Goal: Transaction & Acquisition: Download file/media

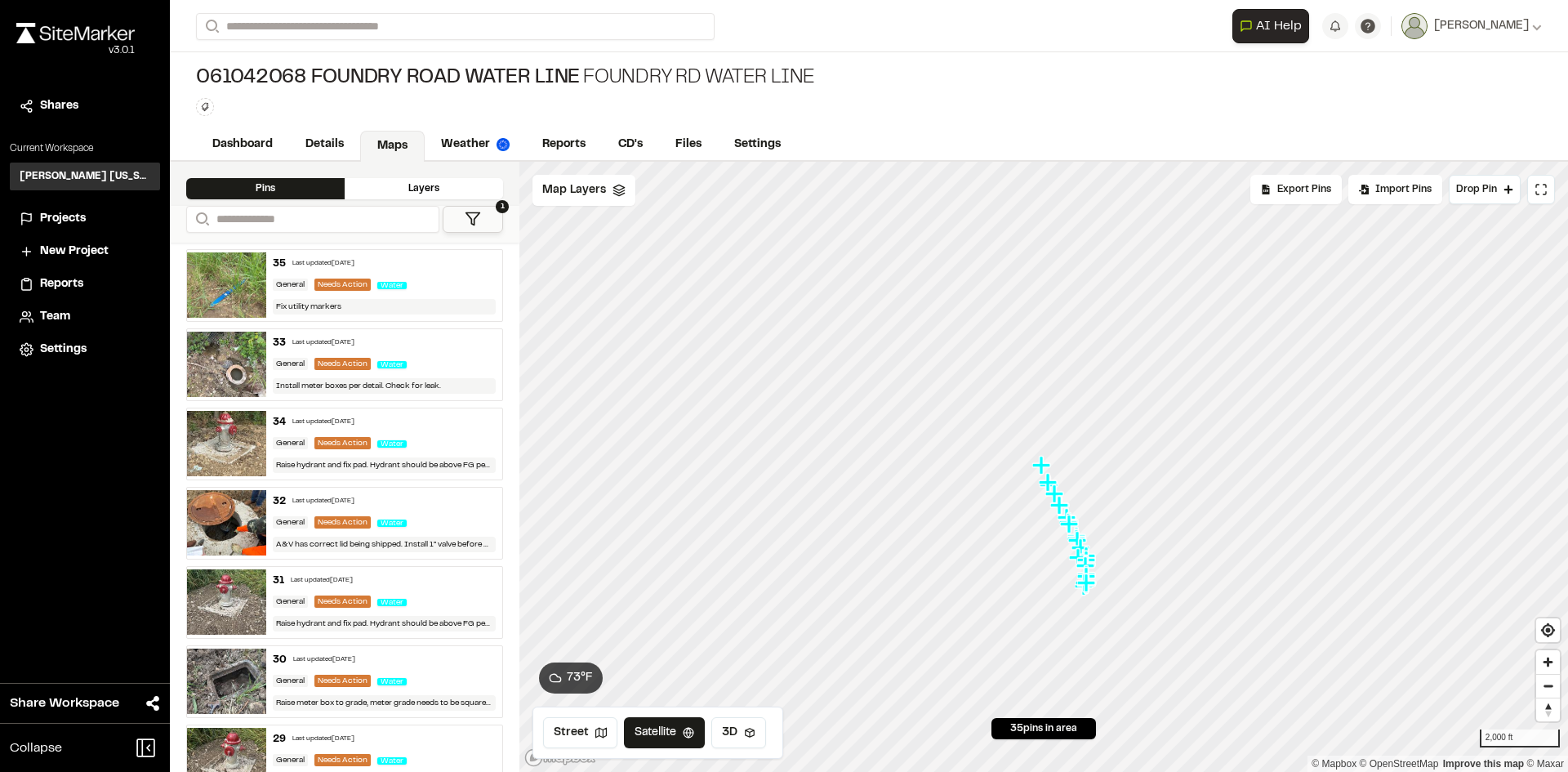
click at [442, 271] on div "35 Last updated [DATE] General Needs Action Water Fix utility markers" at bounding box center [385, 285] width 237 height 71
click at [1277, 25] on span "AI Help" at bounding box center [1278, 26] width 45 height 20
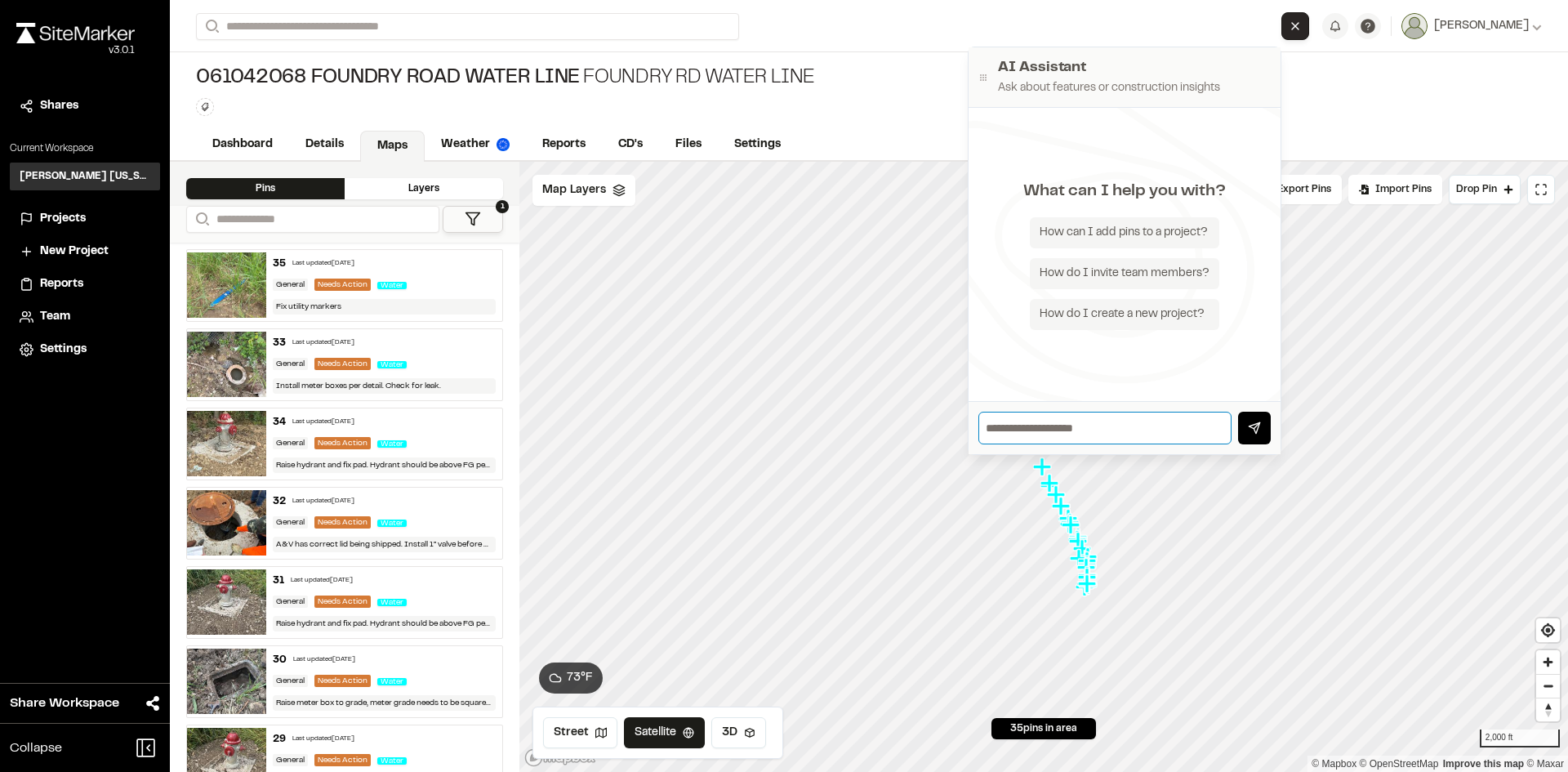
click at [1066, 443] on input "text" at bounding box center [1105, 428] width 253 height 33
type input "**********"
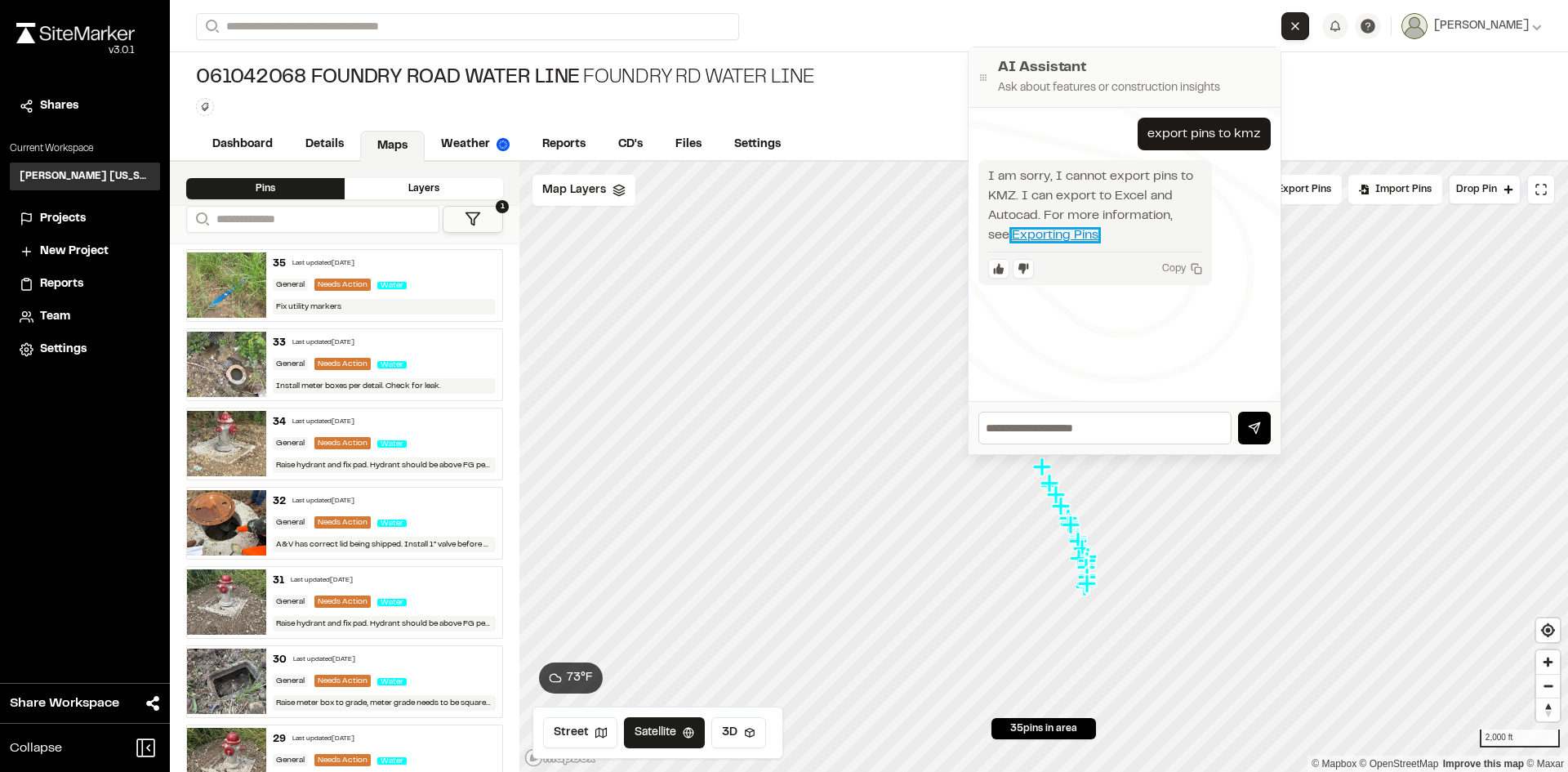
click at [1023, 234] on link "Exporting Pins" at bounding box center [1055, 234] width 86 height 12
click at [1362, 112] on div "061042068 Foundry Road Water Line Foundry Rd Water Line Type Enter or comma to …" at bounding box center [869, 91] width 1398 height 77
click at [1434, 100] on div "061042068 Foundry Road Water Line Foundry Rd Water Line Type Enter or comma to …" at bounding box center [869, 91] width 1398 height 77
click at [1294, 29] on icon "Close AI Assistant" at bounding box center [1295, 26] width 13 height 13
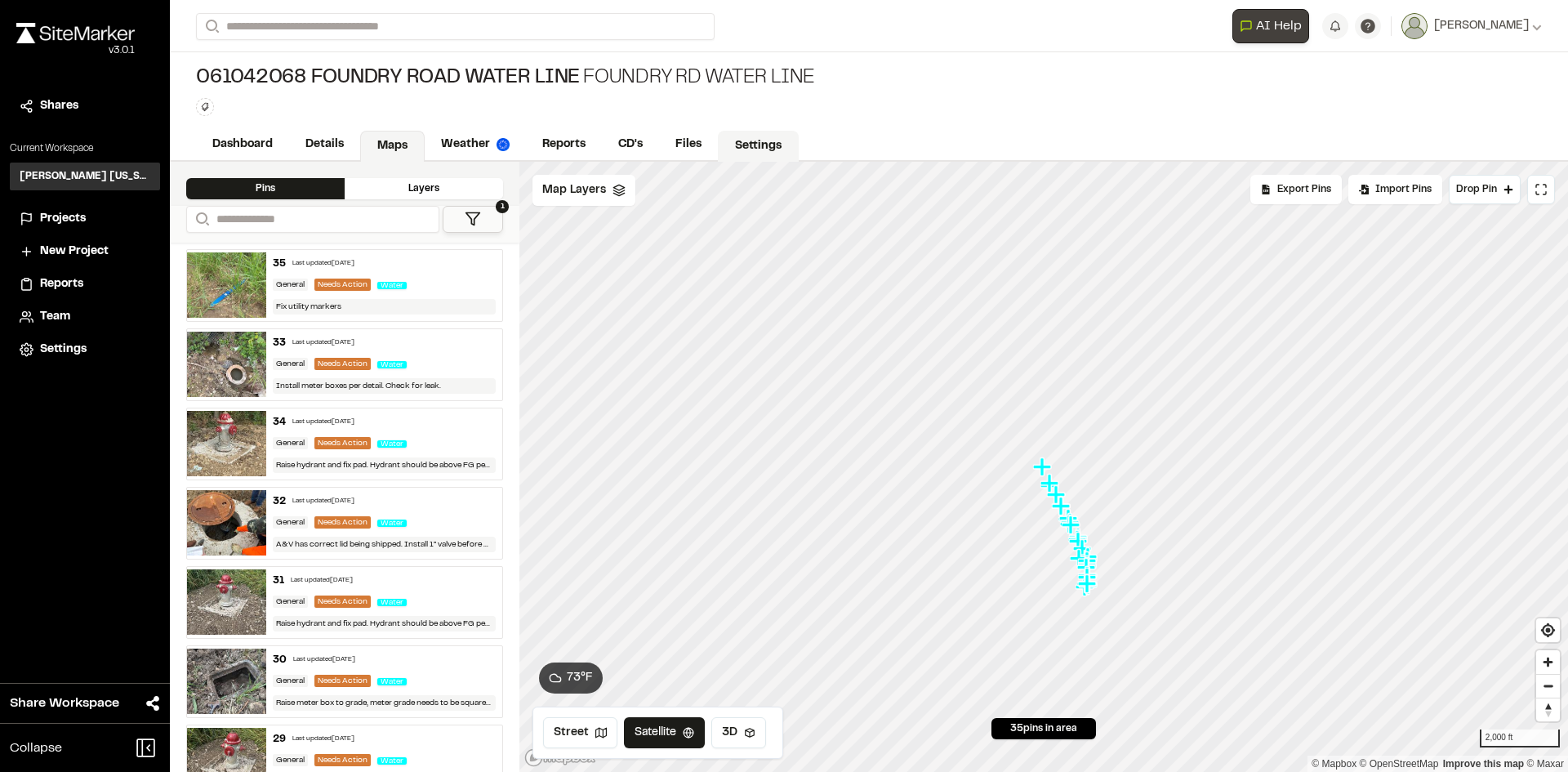
click at [787, 143] on link "Settings" at bounding box center [758, 146] width 81 height 31
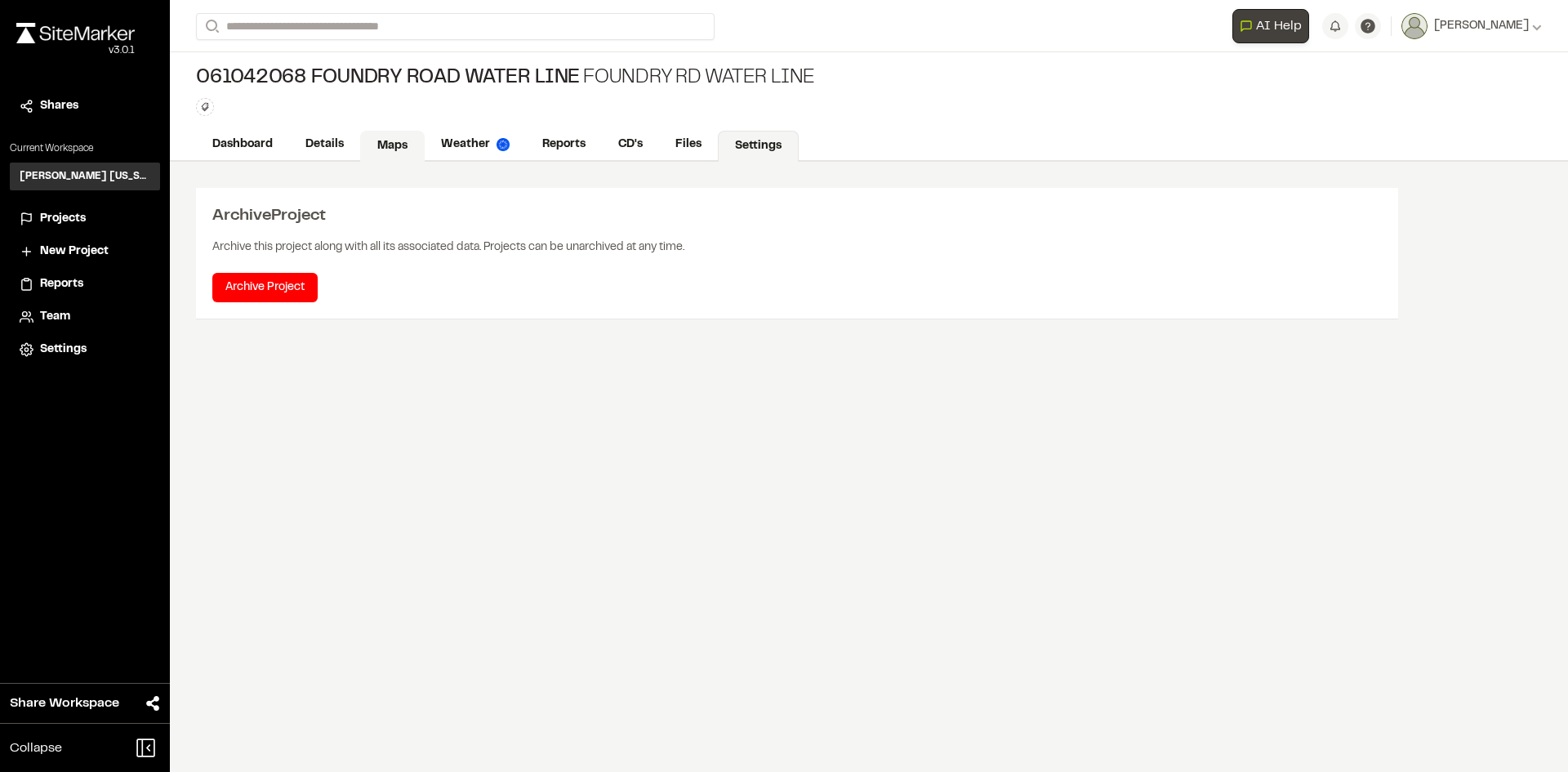
click at [411, 140] on link "Maps" at bounding box center [392, 146] width 64 height 31
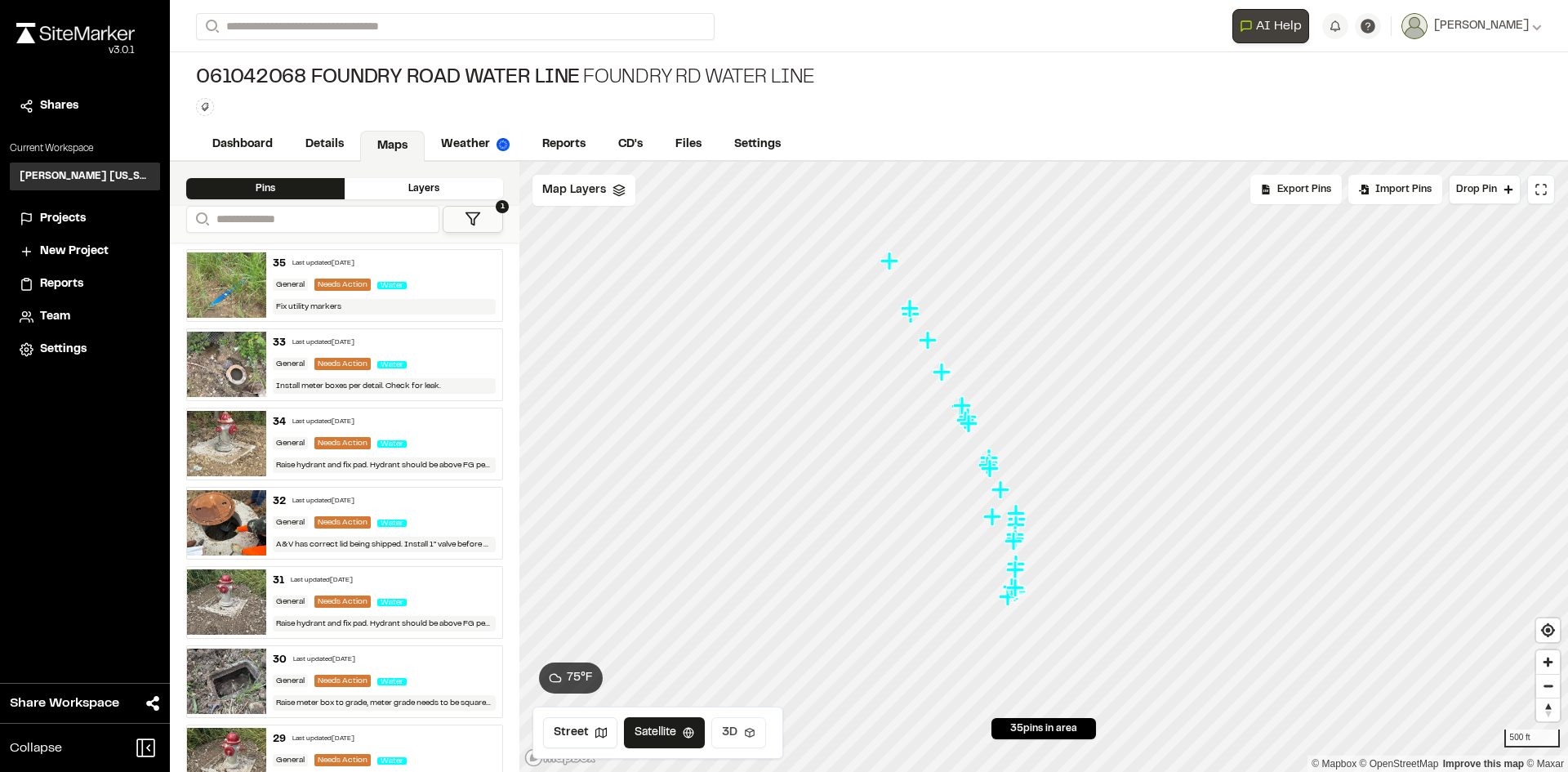
click at [751, 725] on button "3D" at bounding box center [738, 732] width 54 height 31
click at [675, 723] on button "Satellite" at bounding box center [666, 732] width 85 height 31
click at [356, 148] on link "Details" at bounding box center [325, 146] width 73 height 31
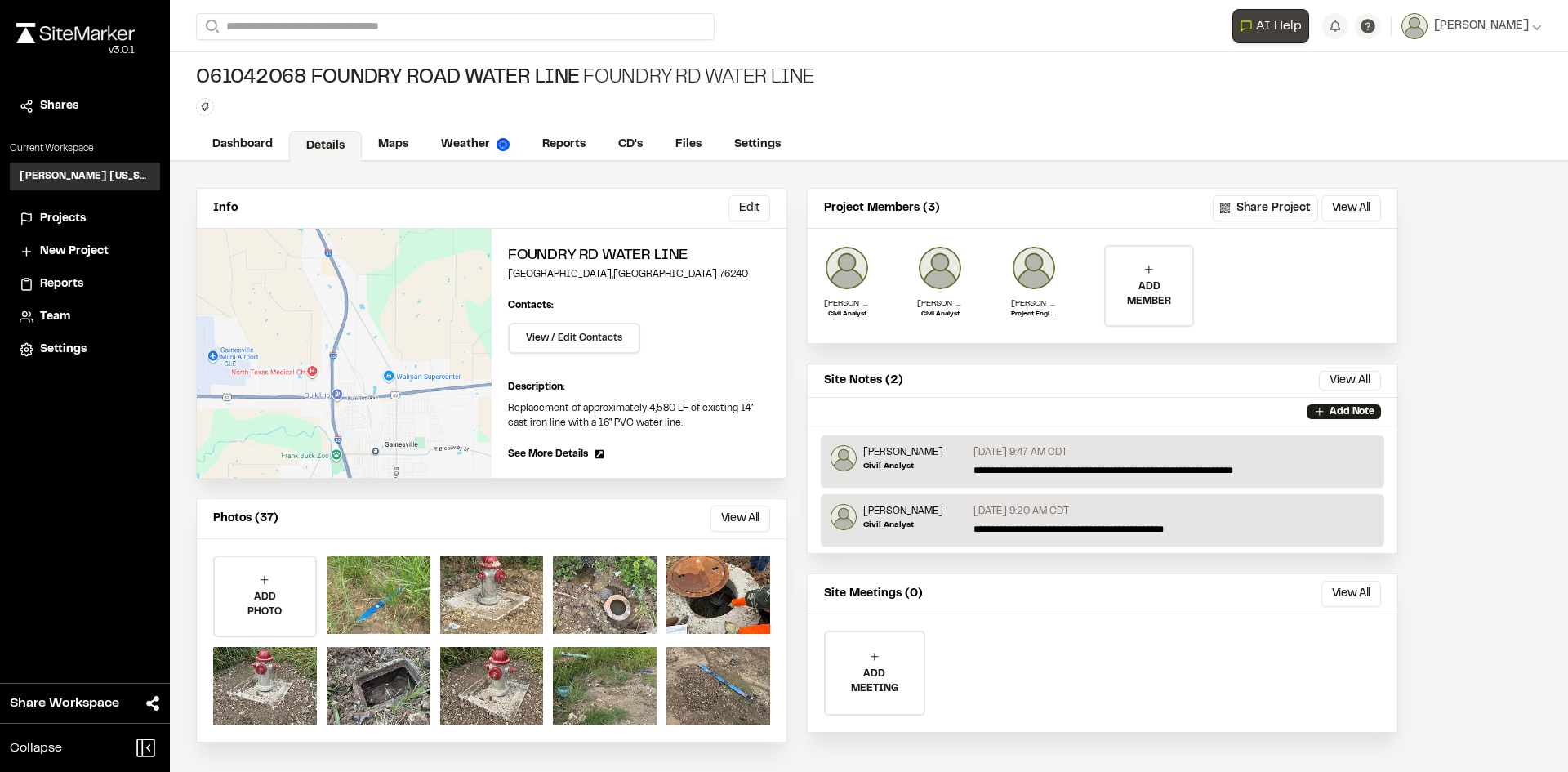
drag, startPoint x: 1048, startPoint y: 472, endPoint x: 1394, endPoint y: 283, distance: 394.3
click at [1394, 283] on div "**********" at bounding box center [1102, 281] width 589 height 104
click at [1346, 226] on div "Project Members (3) Share Project View All ... Close" at bounding box center [1102, 209] width 589 height 40
drag, startPoint x: 931, startPoint y: 206, endPoint x: 827, endPoint y: 206, distance: 104.0
click at [827, 206] on div "Project Members (3) Share Project View All ... Close" at bounding box center [1102, 209] width 589 height 40
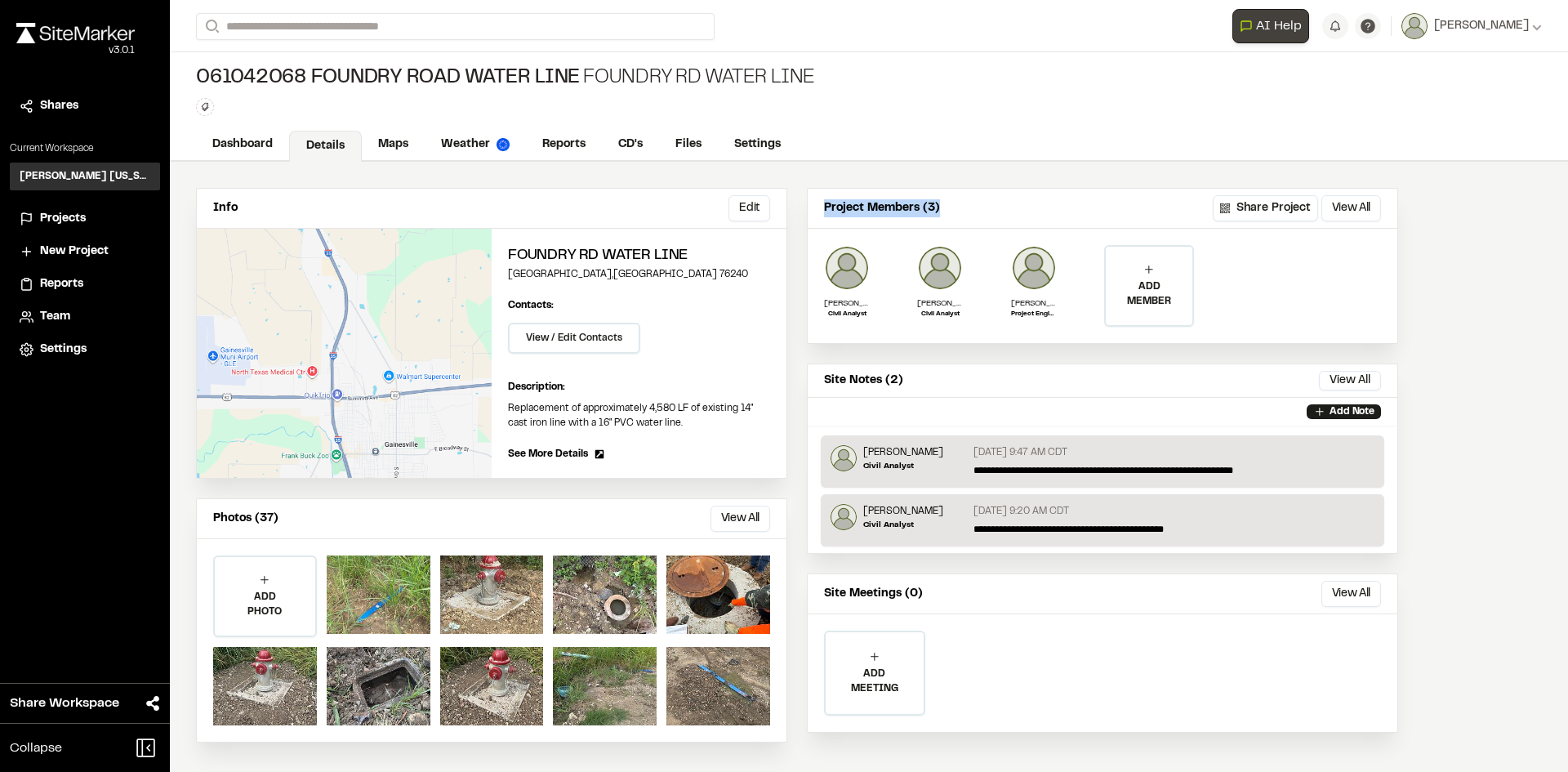
click at [827, 206] on p "Project Members (3)" at bounding box center [882, 209] width 116 height 18
click at [888, 206] on p "Project Members (3)" at bounding box center [882, 209] width 116 height 18
click at [942, 89] on div "061042068 Foundry Road Water Line Foundry Rd Water Line Type Enter or comma to …" at bounding box center [869, 91] width 1398 height 77
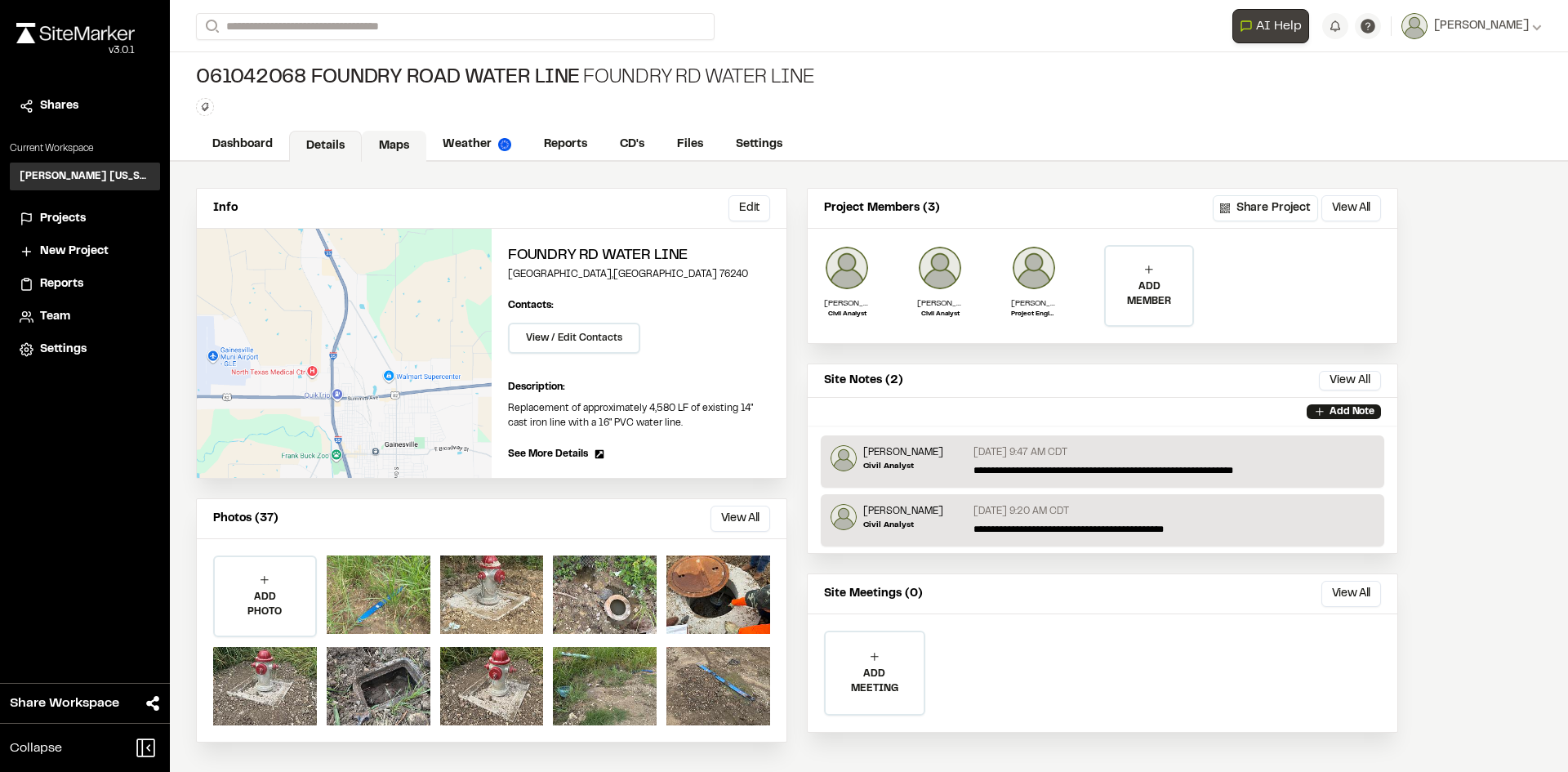
click at [381, 143] on link "Maps" at bounding box center [394, 146] width 64 height 31
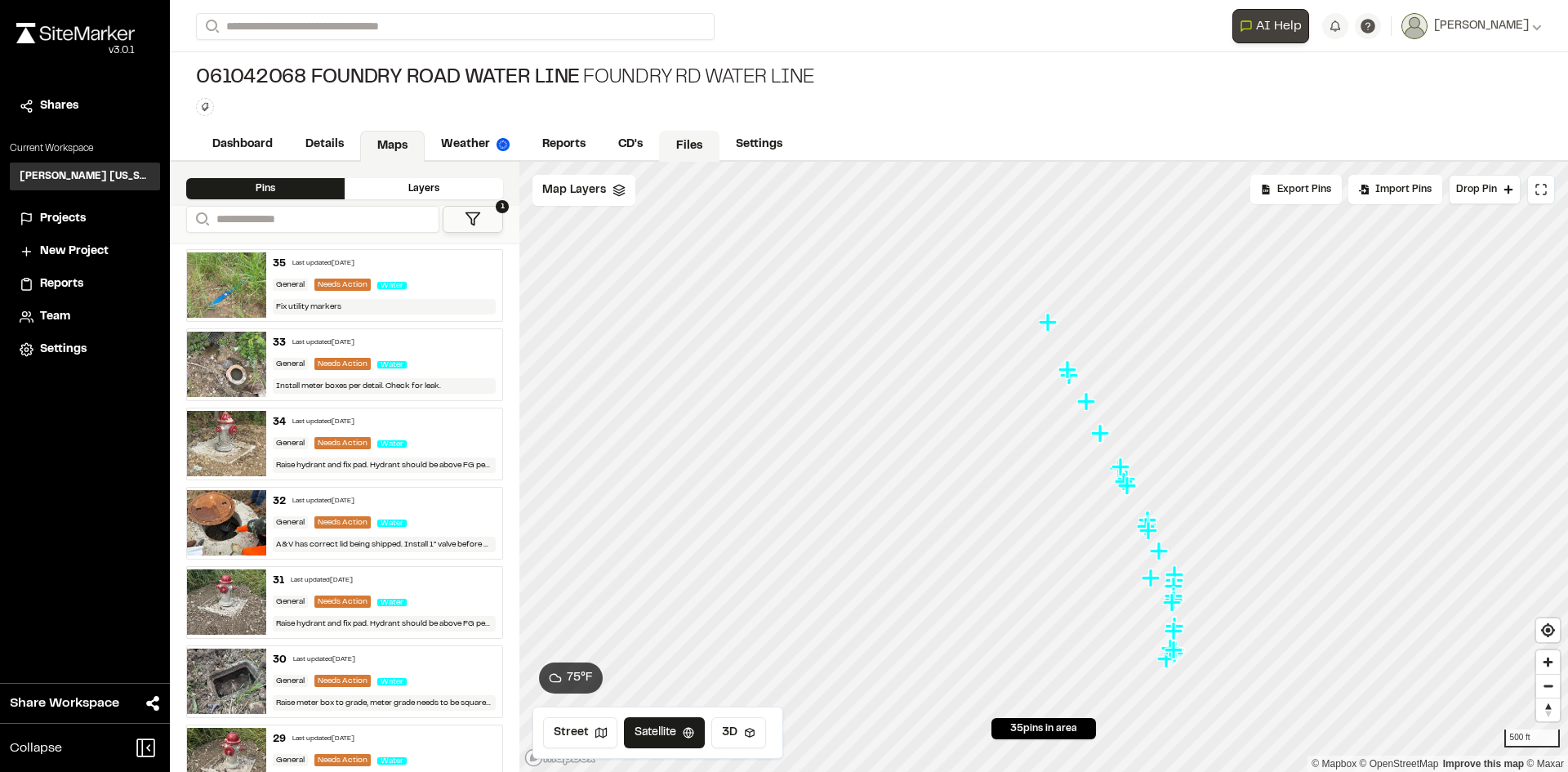
click at [694, 134] on link "Files" at bounding box center [689, 146] width 61 height 31
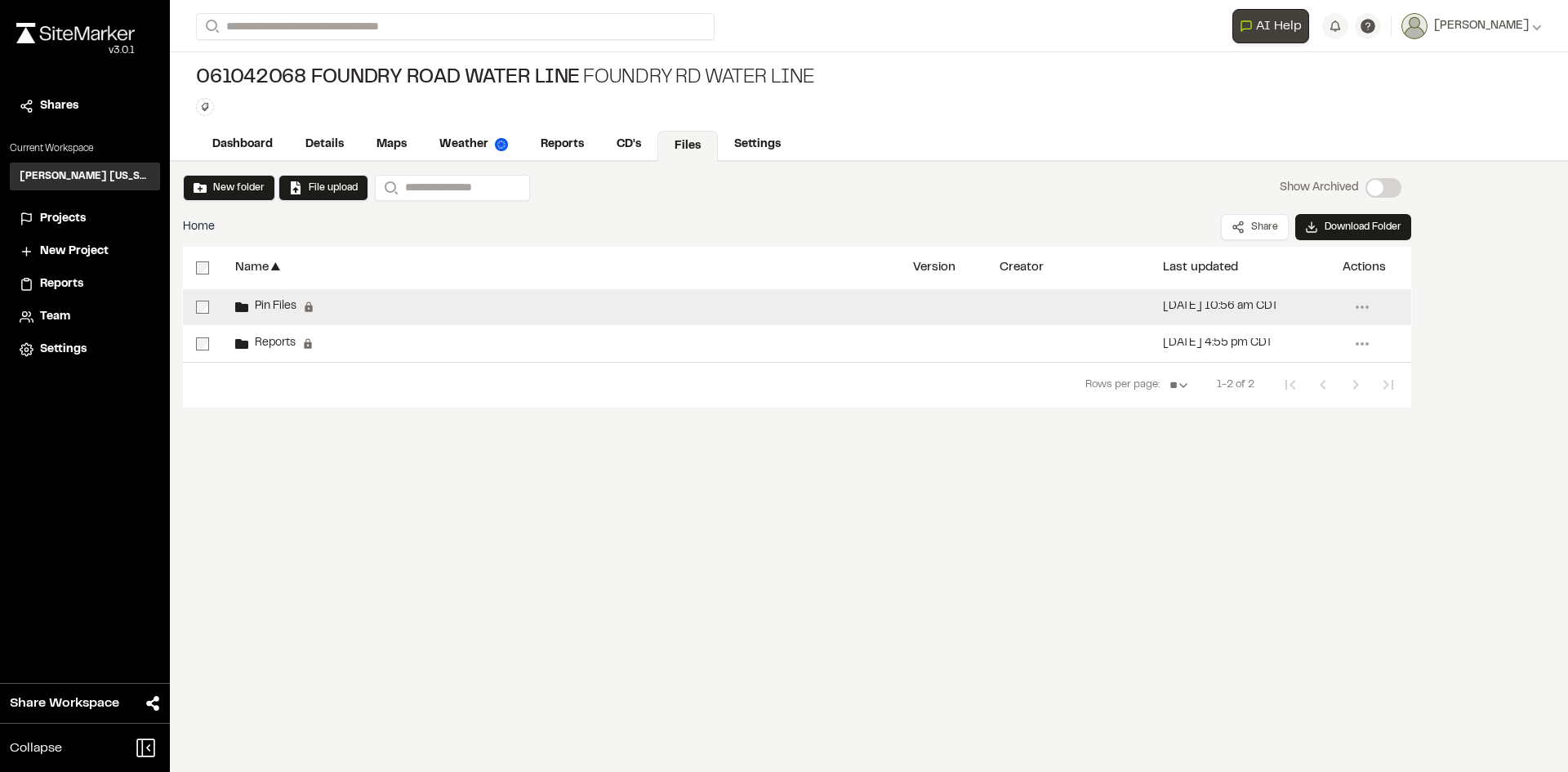
click at [262, 304] on span "Pin Files" at bounding box center [273, 307] width 48 height 11
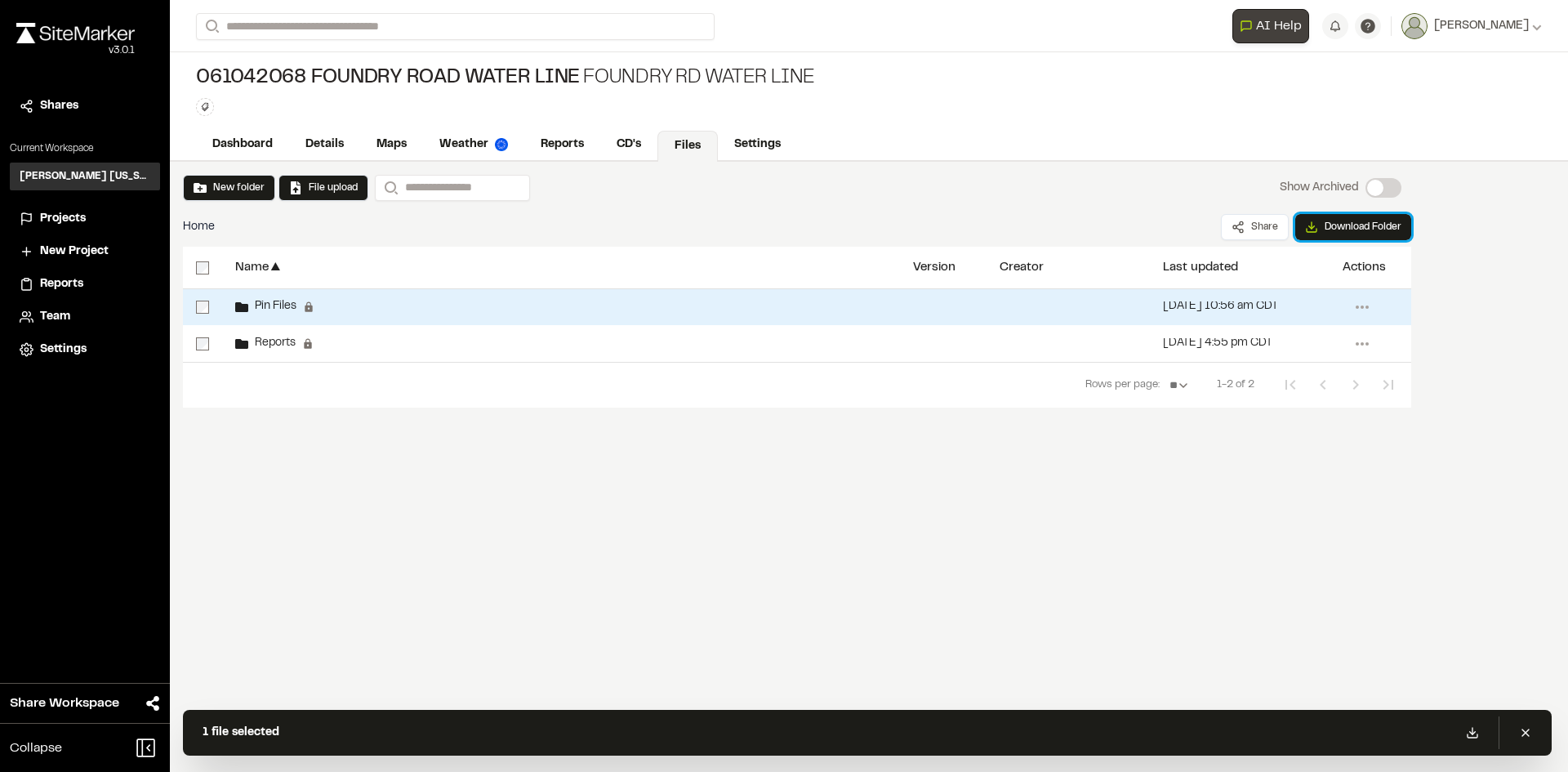
click at [1350, 226] on button "Download Folder" at bounding box center [1353, 226] width 116 height 26
